Goal: Transaction & Acquisition: Download file/media

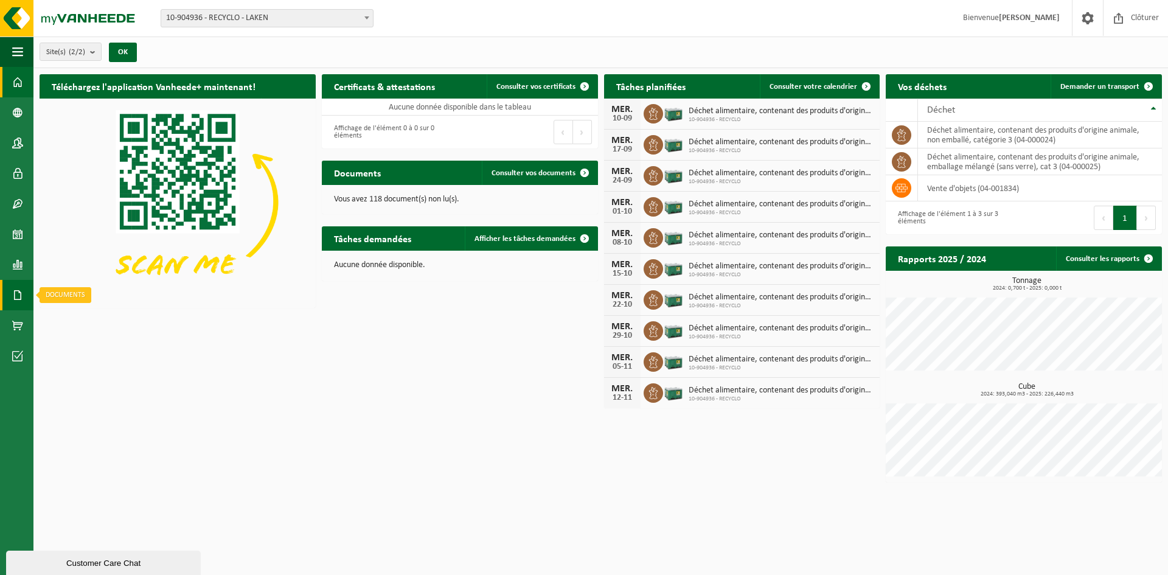
click at [23, 295] on span at bounding box center [17, 295] width 11 height 30
click at [69, 291] on link "Factures" at bounding box center [81, 294] width 90 height 23
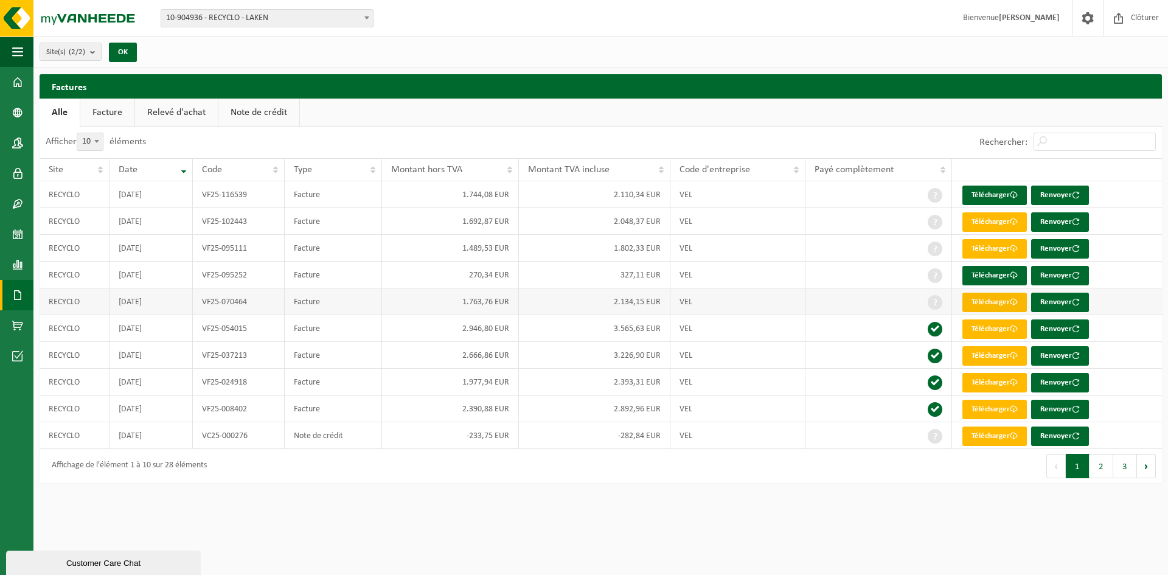
click at [996, 299] on link "Télécharger" at bounding box center [994, 302] width 64 height 19
click at [999, 269] on link "Télécharger" at bounding box center [994, 275] width 64 height 19
click at [996, 251] on link "Télécharger" at bounding box center [994, 248] width 64 height 19
drag, startPoint x: 987, startPoint y: 221, endPoint x: 979, endPoint y: 223, distance: 7.5
click at [979, 223] on link "Télécharger" at bounding box center [994, 221] width 64 height 19
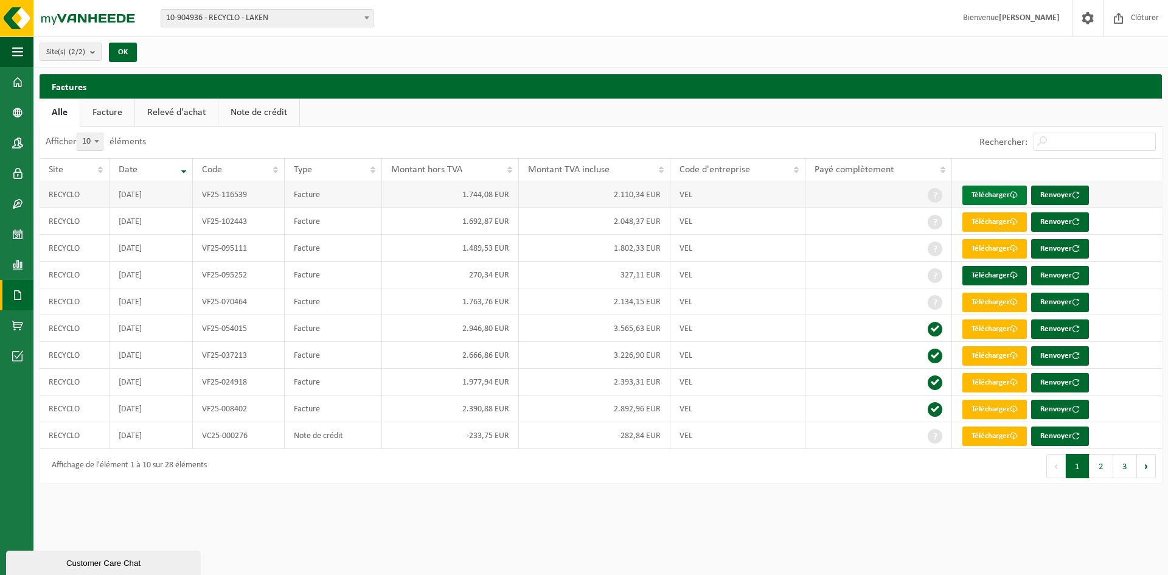
click at [989, 195] on link "Télécharger" at bounding box center [994, 195] width 64 height 19
click at [847, 33] on div "Site: 10-904936 - RECYCLO - LAKEN 10-939167 - COMMUNE DE [GEOGRAPHIC_DATA] - [G…" at bounding box center [584, 18] width 1168 height 37
click at [834, 44] on div "Site(s) (2/2) Tout sélectionner Tout désélectionner RECYCLO - LAKEN COMMUNE DE …" at bounding box center [600, 52] width 1134 height 32
click at [993, 195] on link "Télécharger" at bounding box center [994, 195] width 64 height 19
